Goal: Task Accomplishment & Management: Use online tool/utility

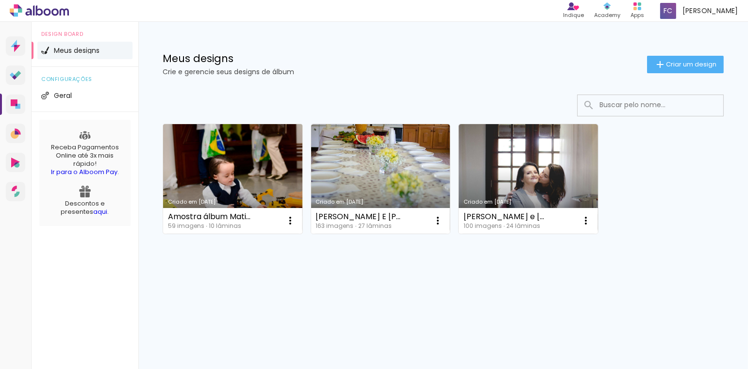
click at [236, 178] on link "Criado em [DATE]" at bounding box center [232, 179] width 139 height 110
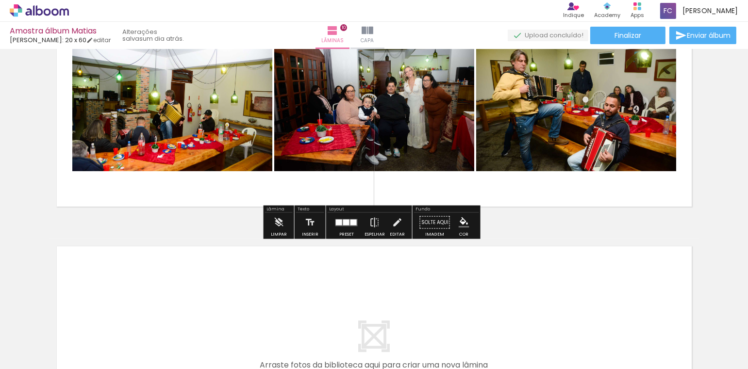
scroll to position [2281, 0]
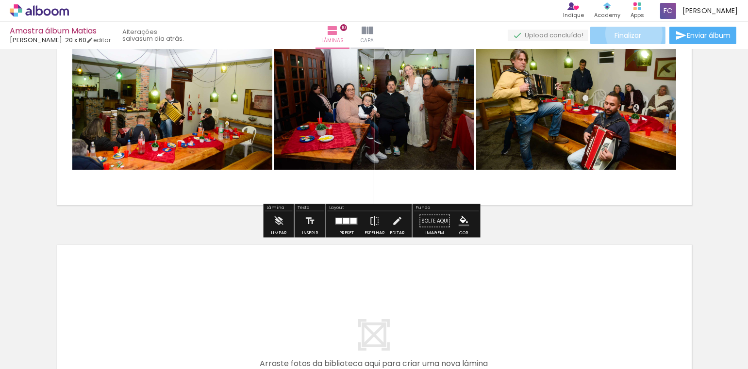
click at [630, 33] on span "Finalizar" at bounding box center [627, 35] width 27 height 7
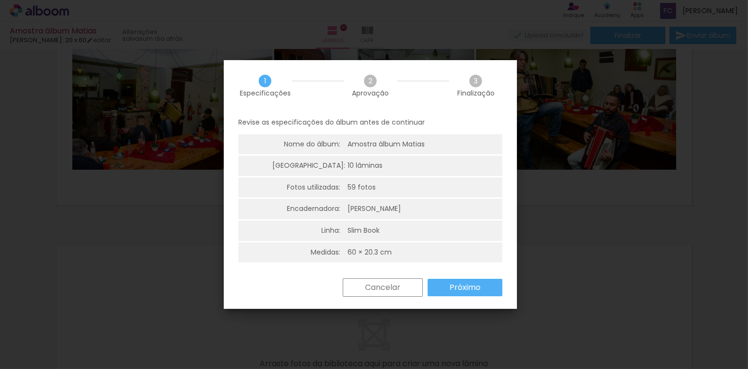
click at [0, 0] on paper-button "Próximo" at bounding box center [0, 0] width 0 height 0
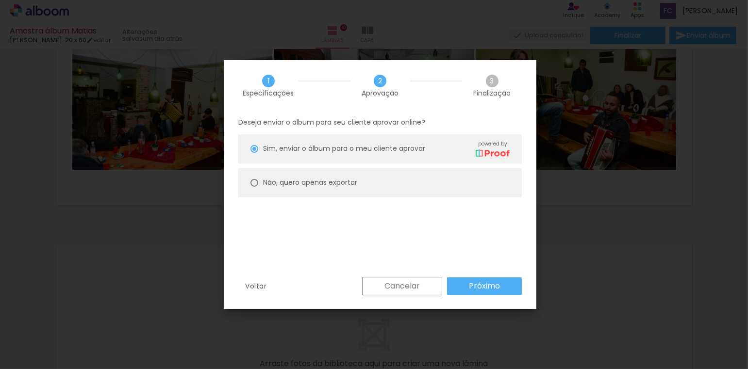
click at [484, 213] on slot "Próximo" at bounding box center [374, 103] width 650 height 220
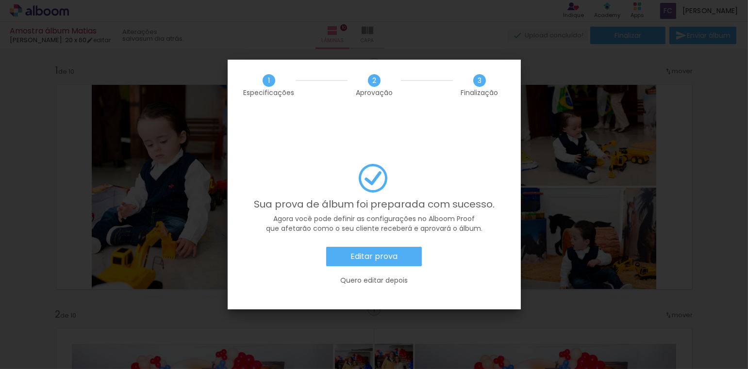
scroll to position [2281, 0]
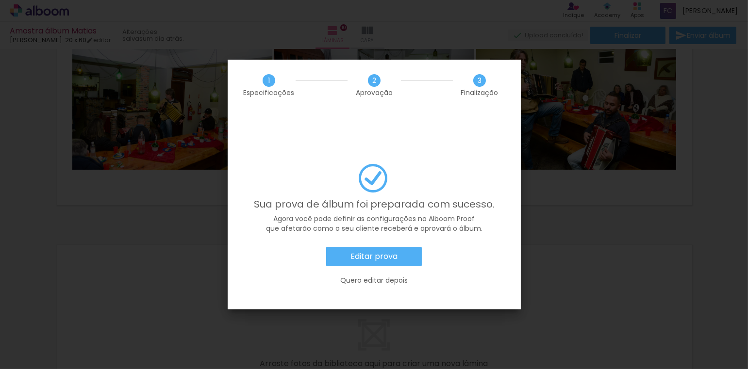
click at [0, 0] on slot "Editar prova" at bounding box center [0, 0] width 0 height 0
